Goal: Task Accomplishment & Management: Manage account settings

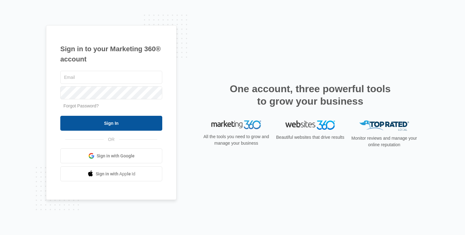
type input "jrodriguez@eliteprofitca.com"
click at [113, 130] on input "Sign In" at bounding box center [111, 123] width 102 height 15
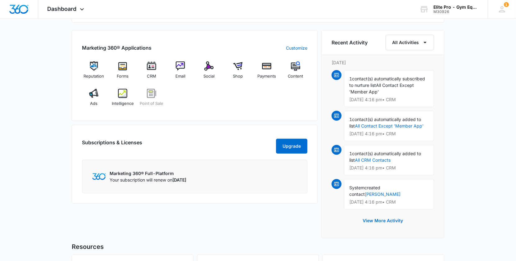
scroll to position [370, 0]
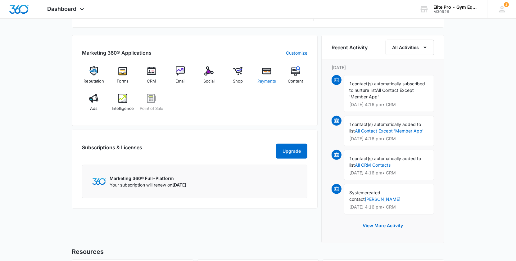
click at [268, 71] on img at bounding box center [266, 70] width 9 height 9
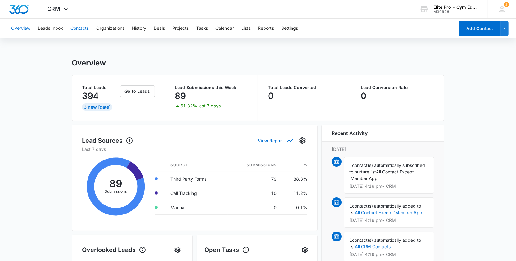
click at [77, 31] on button "Contacts" at bounding box center [80, 29] width 18 height 20
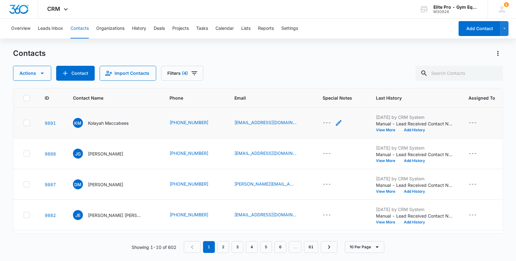
click at [335, 121] on icon "Special Notes - - Select to Edit Field" at bounding box center [338, 122] width 7 height 7
click at [316, 75] on div at bounding box center [321, 78] width 65 height 15
click at [315, 74] on textarea "Special Notes" at bounding box center [325, 72] width 74 height 35
click at [323, 154] on div "---" at bounding box center [333, 153] width 20 height 7
click at [318, 113] on div at bounding box center [321, 108] width 65 height 15
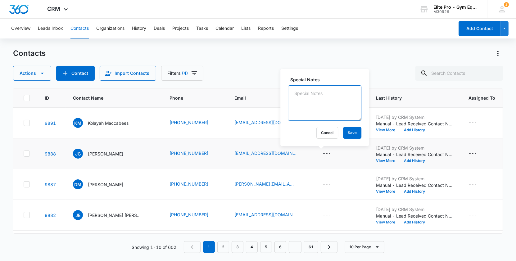
click at [315, 107] on textarea "Special Notes" at bounding box center [325, 102] width 74 height 35
type textarea "Looking to open a boxing gym location"
click at [344, 132] on button "Save" at bounding box center [352, 133] width 18 height 12
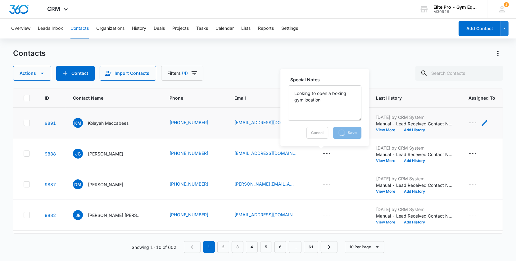
click at [482, 122] on icon "Assigned To - - Select to Edit Field" at bounding box center [485, 123] width 6 height 6
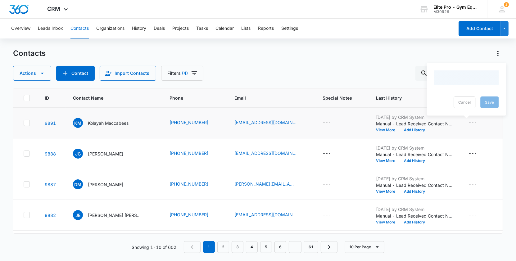
click at [465, 77] on div at bounding box center [466, 78] width 65 height 15
drag, startPoint x: 138, startPoint y: 121, endPoint x: 94, endPoint y: 121, distance: 44.4
click at [94, 121] on div "KM Kolayah Maccabees" at bounding box center [106, 123] width 67 height 10
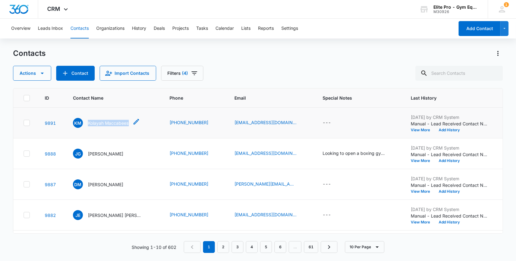
drag, startPoint x: 86, startPoint y: 118, endPoint x: 134, endPoint y: 126, distance: 48.0
click at [134, 126] on div "KM Kolayah Maccabees" at bounding box center [106, 123] width 67 height 10
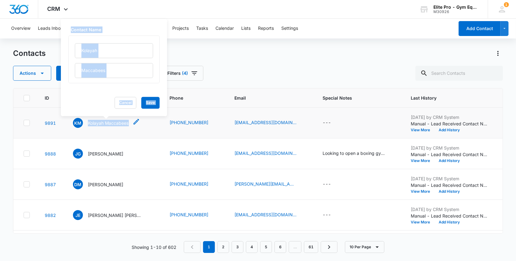
copy div "Kolayah Maccabees"
click at [254, 75] on div "Actions Contact Import Contacts Filters (4)" at bounding box center [258, 73] width 491 height 15
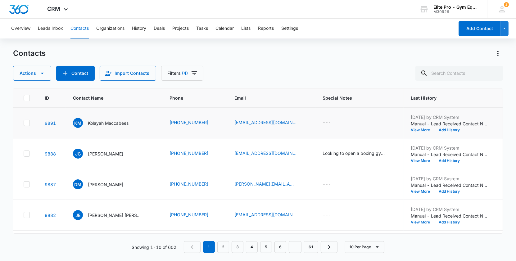
drag, startPoint x: 137, startPoint y: 122, endPoint x: 125, endPoint y: 135, distance: 18.0
click at [125, 135] on td "KM Kolayah Maccabees" at bounding box center [114, 123] width 97 height 31
drag, startPoint x: 88, startPoint y: 117, endPoint x: 130, endPoint y: 124, distance: 43.2
click at [130, 124] on td "KM Kolayah Maccabees" at bounding box center [114, 123] width 97 height 31
copy div "KM Kolayah Maccabees"
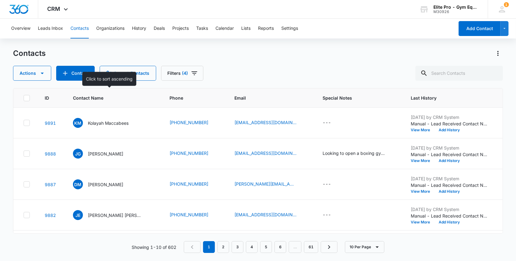
click at [122, 105] on th "Contact Name" at bounding box center [114, 98] width 97 height 19
click at [106, 122] on p "Kolayah Maccabees" at bounding box center [108, 123] width 41 height 7
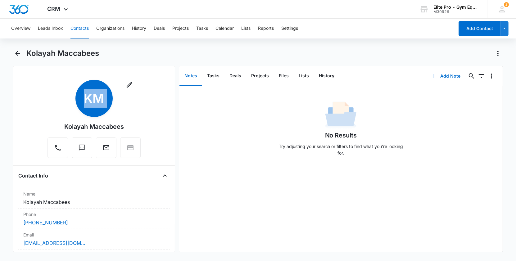
drag, startPoint x: 141, startPoint y: 128, endPoint x: 61, endPoint y: 128, distance: 80.2
click at [60, 128] on div "Remove KM Kolayah Maccabees" at bounding box center [94, 120] width 152 height 81
copy div "Remove KM"
drag, startPoint x: 77, startPoint y: 222, endPoint x: 23, endPoint y: 220, distance: 54.4
click at [23, 220] on div "[PHONE_NUMBER]" at bounding box center [94, 222] width 142 height 7
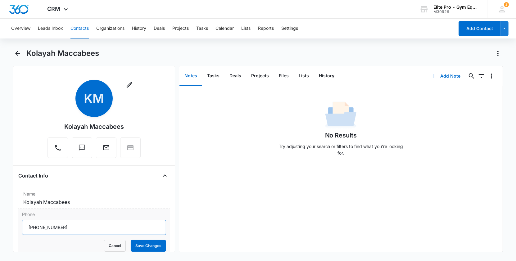
drag, startPoint x: 69, startPoint y: 230, endPoint x: 19, endPoint y: 226, distance: 49.6
click at [19, 226] on div "Phone Cancel Save Changes" at bounding box center [94, 232] width 152 height 46
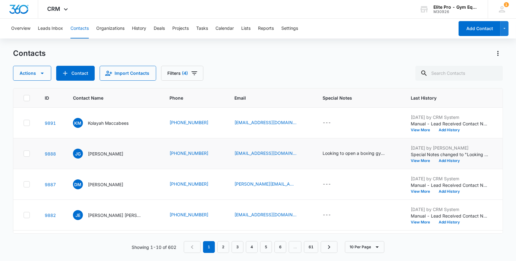
scroll to position [0, 11]
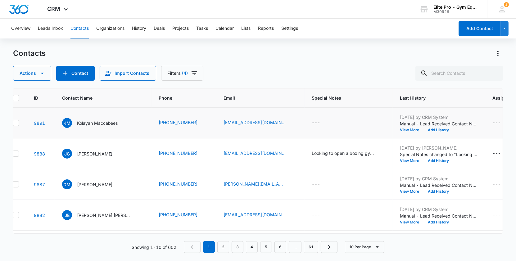
click at [505, 119] on icon "Assigned To - - Select to Edit Field" at bounding box center [508, 122] width 7 height 7
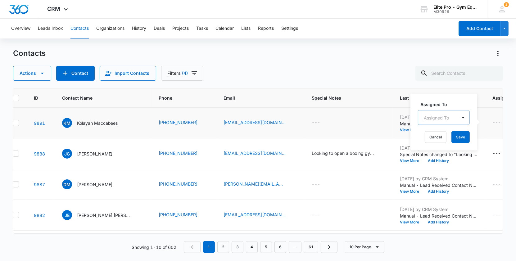
click at [443, 119] on div at bounding box center [436, 118] width 25 height 8
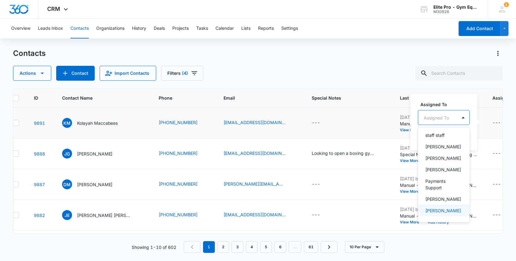
click at [436, 208] on p "[PERSON_NAME]" at bounding box center [444, 211] width 36 height 7
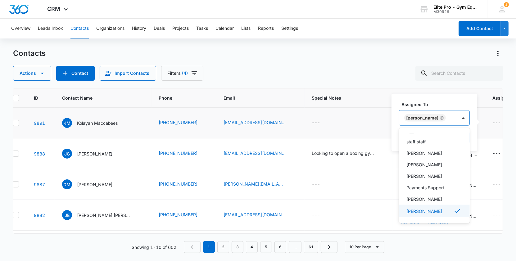
click at [439, 212] on p "[PERSON_NAME]" at bounding box center [425, 211] width 36 height 7
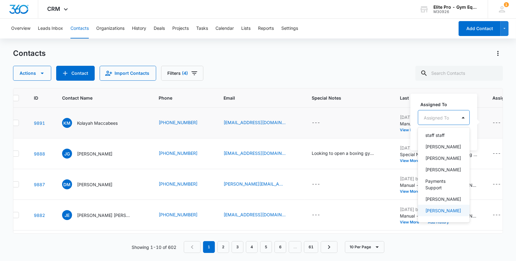
click at [442, 208] on p "[PERSON_NAME]" at bounding box center [444, 211] width 36 height 7
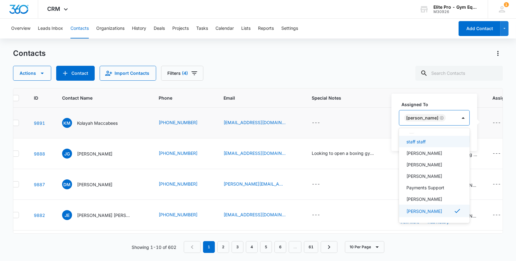
click at [463, 108] on div "Assigned To option [PERSON_NAME], selected. staff staff, 2 of 8. 8 results avai…" at bounding box center [434, 113] width 71 height 25
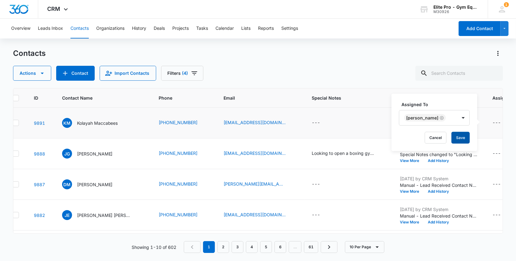
click at [466, 136] on button "Save" at bounding box center [461, 138] width 18 height 12
click at [505, 152] on icon "Assigned To - - Select to Edit Field" at bounding box center [508, 153] width 7 height 7
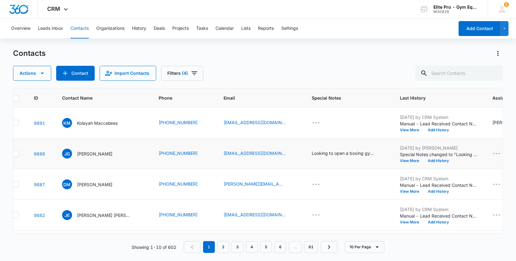
click at [442, 148] on p "[DATE] by [PERSON_NAME]" at bounding box center [440, 148] width 78 height 7
click at [491, 147] on td "---" at bounding box center [517, 154] width 62 height 31
click at [493, 153] on div "---" at bounding box center [503, 153] width 20 height 7
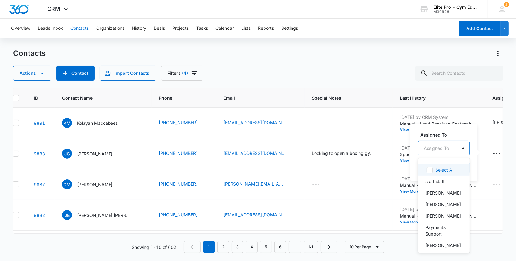
click at [443, 146] on div at bounding box center [436, 148] width 25 height 8
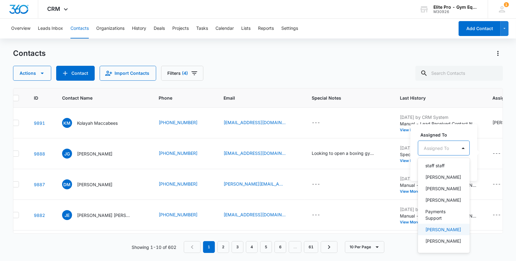
click at [437, 238] on p "[PERSON_NAME]" at bounding box center [444, 241] width 36 height 7
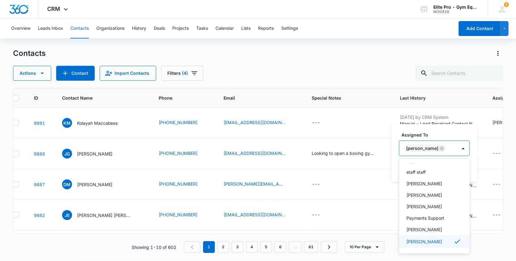
click at [454, 241] on icon at bounding box center [457, 241] width 7 height 7
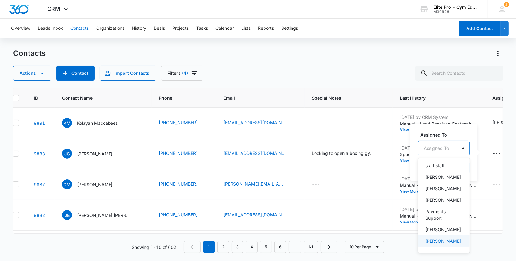
click at [450, 239] on p "[PERSON_NAME]" at bounding box center [444, 241] width 36 height 7
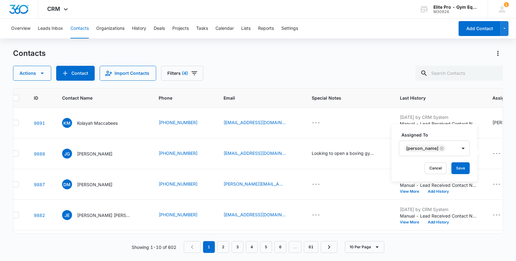
click at [475, 148] on div "Assigned To [PERSON_NAME] Cancel Save" at bounding box center [435, 152] width 86 height 57
click at [465, 174] on div "Assigned To [PERSON_NAME] Cancel Save" at bounding box center [435, 152] width 86 height 57
click at [465, 171] on button "Save" at bounding box center [461, 169] width 18 height 12
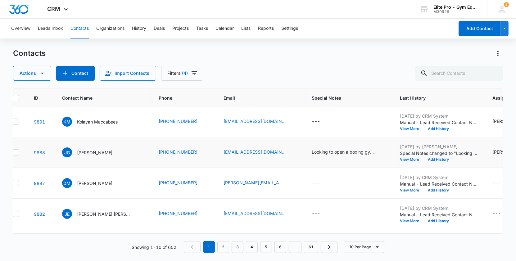
scroll to position [0, 11]
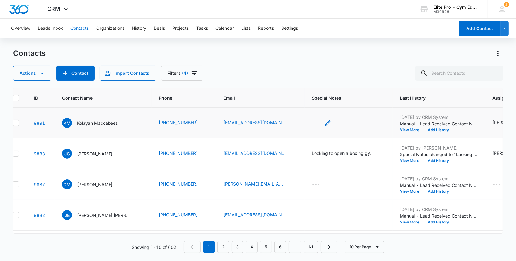
click at [324, 121] on icon "Special Notes - - Select to Edit Field" at bounding box center [327, 122] width 7 height 7
click at [301, 72] on textarea "Special Notes" at bounding box center [314, 72] width 74 height 35
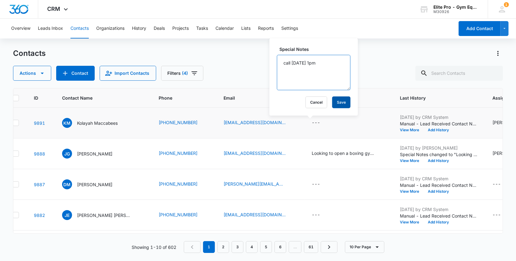
type textarea "call [DATE] 1pm"
click at [341, 105] on button "Save" at bounding box center [341, 103] width 18 height 12
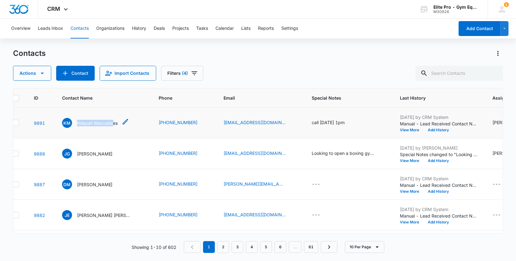
drag, startPoint x: 76, startPoint y: 122, endPoint x: 112, endPoint y: 123, distance: 37.0
click at [112, 123] on div "KM Kolayah Maccabees" at bounding box center [90, 123] width 56 height 10
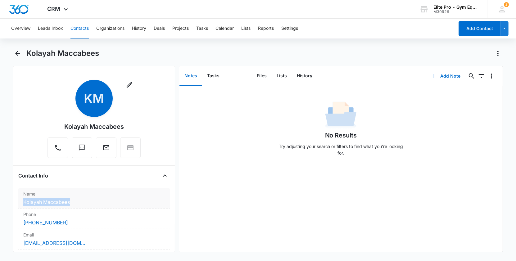
drag, startPoint x: 89, startPoint y: 198, endPoint x: 78, endPoint y: 201, distance: 10.9
click at [78, 201] on dd "Cancel Save Changes [PERSON_NAME]" at bounding box center [94, 202] width 142 height 7
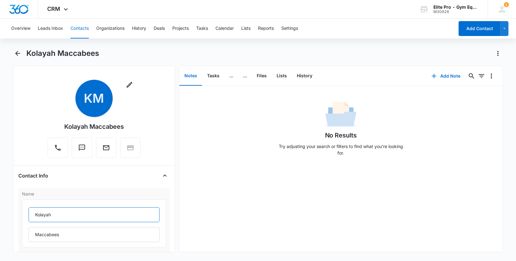
drag, startPoint x: 32, startPoint y: 214, endPoint x: 68, endPoint y: 214, distance: 35.7
click at [68, 214] on input "Kolayah" at bounding box center [94, 215] width 131 height 15
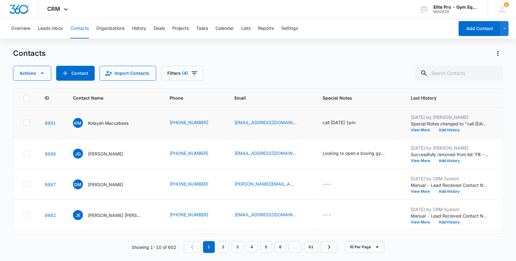
click at [163, 120] on td "[PHONE_NUMBER]" at bounding box center [195, 123] width 65 height 31
click at [120, 124] on p "Kolayah Maccabees" at bounding box center [108, 123] width 41 height 7
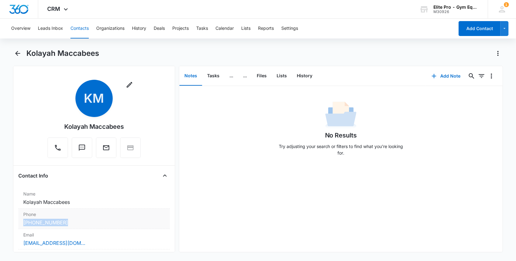
drag, startPoint x: 81, startPoint y: 222, endPoint x: 23, endPoint y: 222, distance: 58.1
click at [23, 222] on div "[PHONE_NUMBER]" at bounding box center [94, 222] width 142 height 7
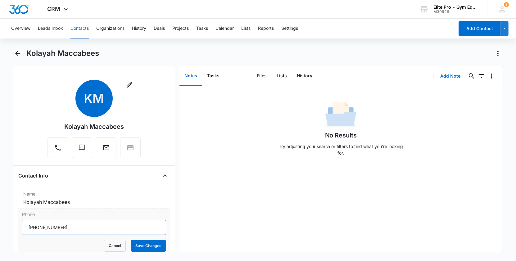
drag, startPoint x: 34, startPoint y: 227, endPoint x: 69, endPoint y: 227, distance: 35.1
click at [69, 227] on input "Phone" at bounding box center [94, 227] width 144 height 15
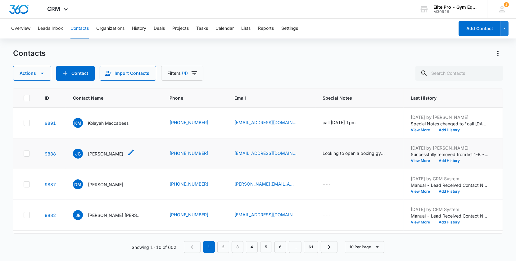
click at [106, 151] on p "[PERSON_NAME]" at bounding box center [106, 154] width 36 height 7
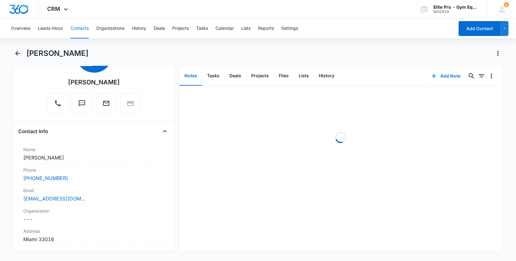
scroll to position [52, 0]
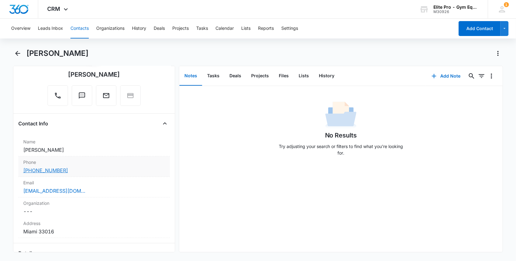
click at [62, 171] on link "[PHONE_NUMBER]" at bounding box center [45, 170] width 45 height 7
click at [95, 168] on div "[PHONE_NUMBER]" at bounding box center [94, 170] width 142 height 7
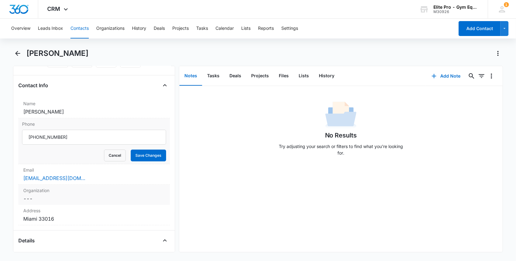
scroll to position [124, 0]
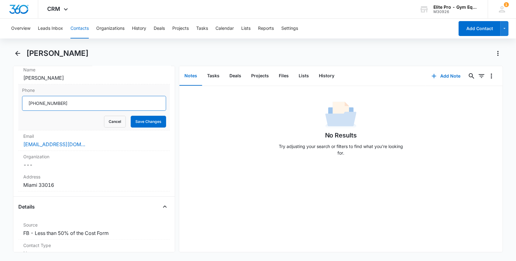
drag, startPoint x: 33, startPoint y: 101, endPoint x: 78, endPoint y: 103, distance: 44.8
click at [77, 103] on input "Phone" at bounding box center [94, 103] width 144 height 15
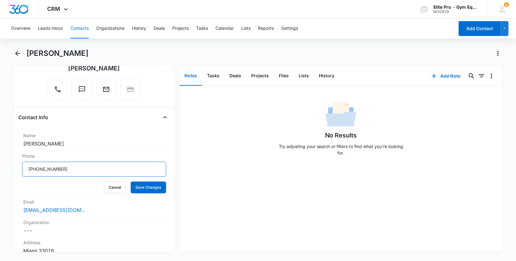
scroll to position [0, 0]
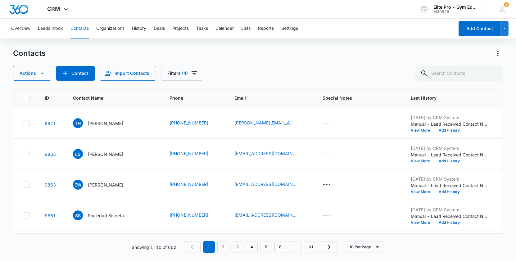
scroll to position [180, 0]
